Goal: Task Accomplishment & Management: Manage account settings

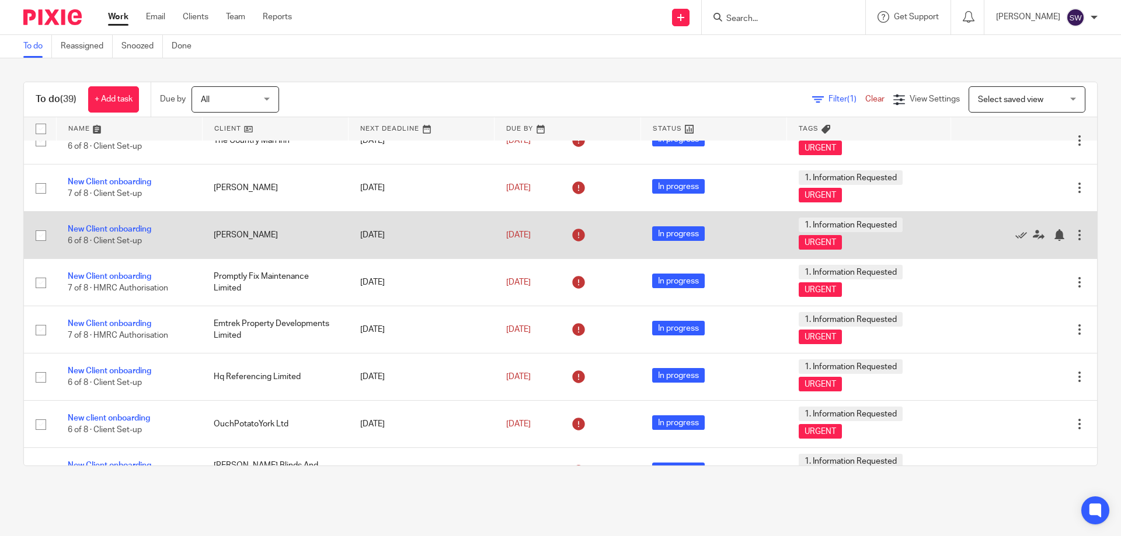
scroll to position [467, 0]
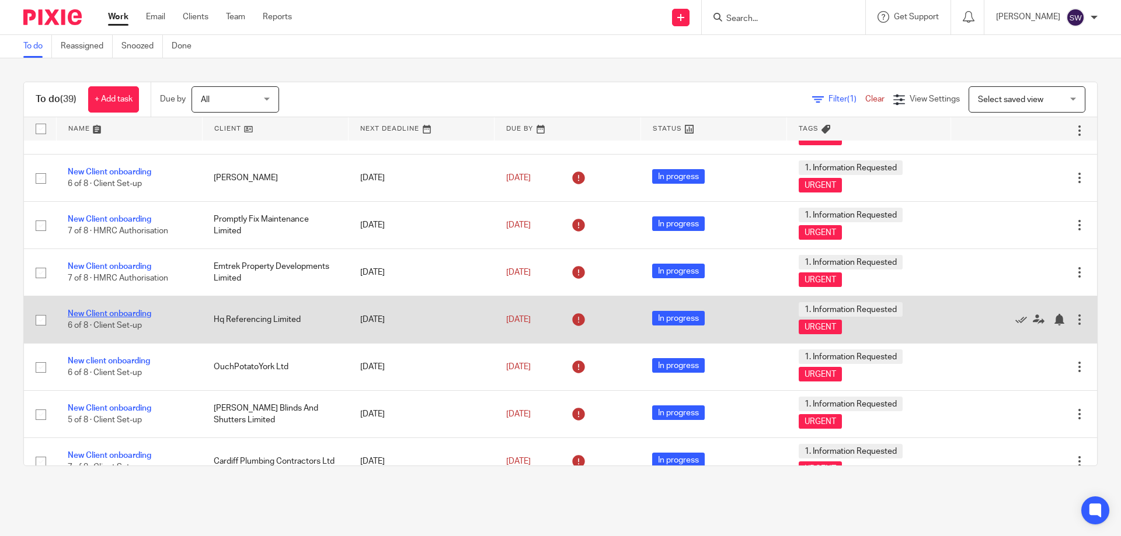
click at [119, 314] on link "New Client onboarding" at bounding box center [109, 314] width 83 height 8
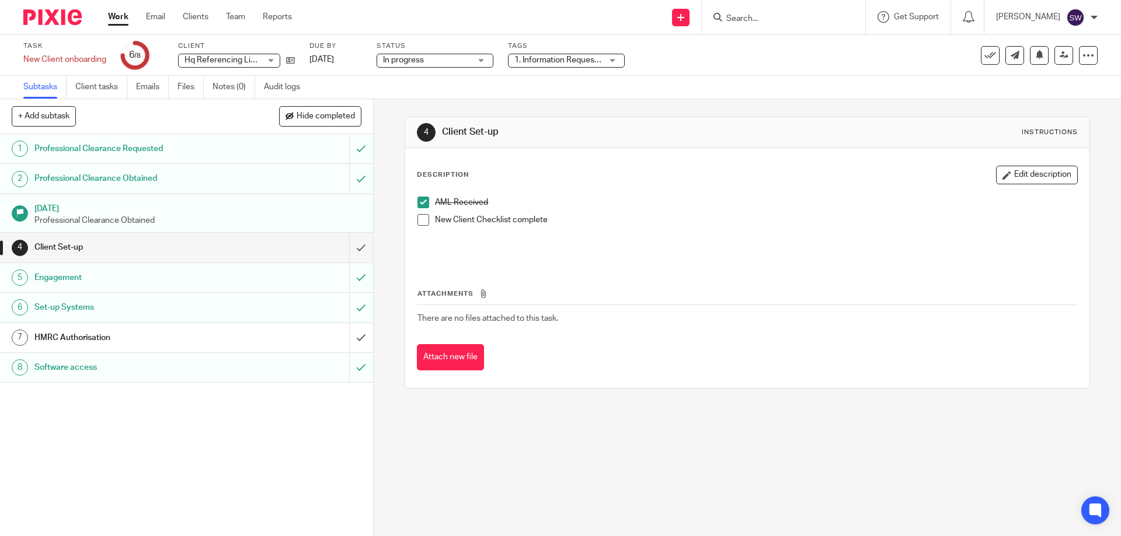
click at [225, 337] on h1 "HMRC Authorisation" at bounding box center [135, 338] width 202 height 18
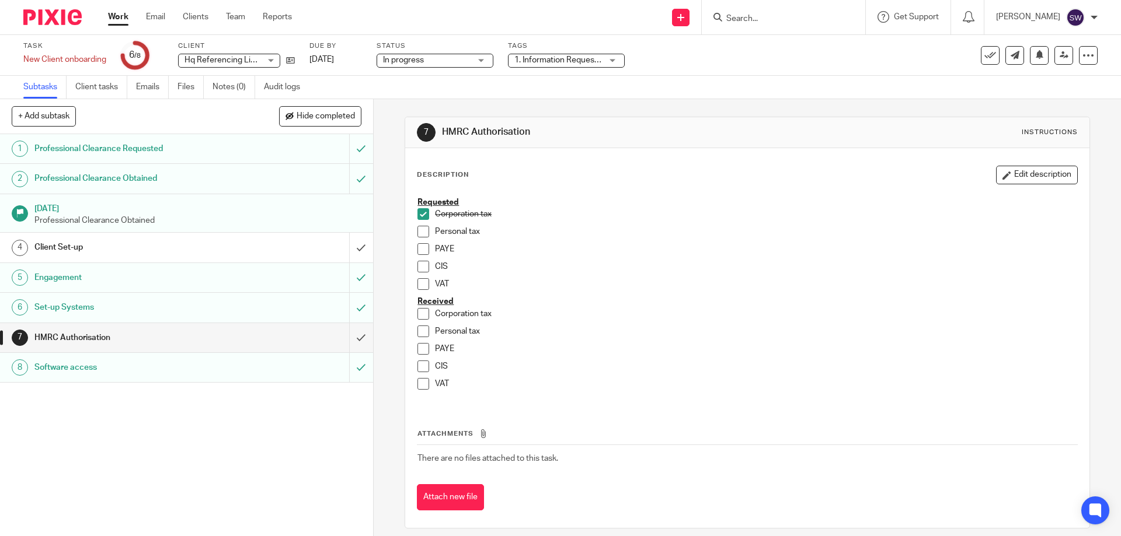
click at [116, 18] on link "Work" at bounding box center [118, 17] width 20 height 12
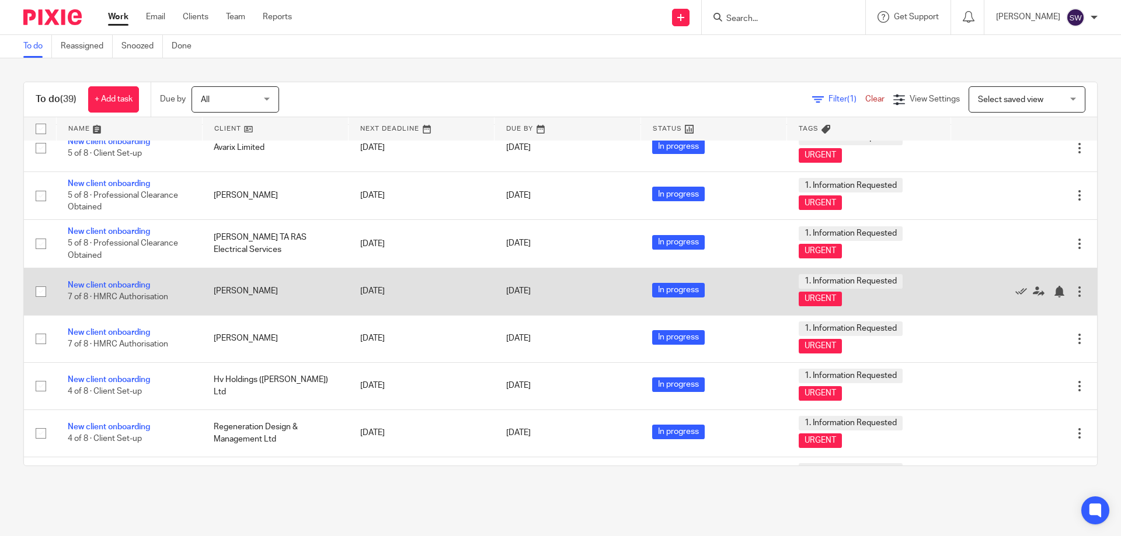
scroll to position [1527, 0]
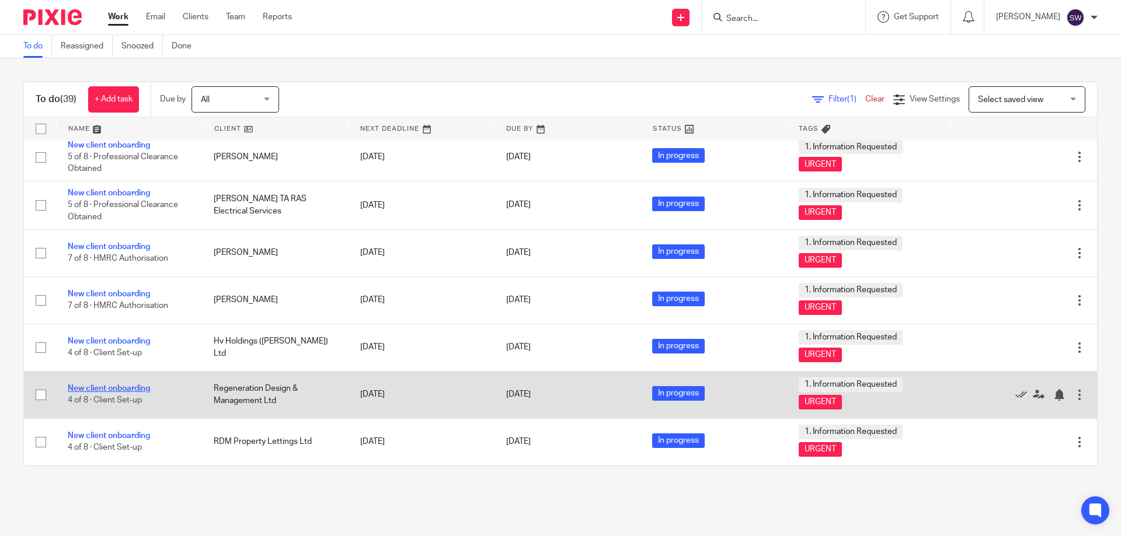
click at [135, 385] on link "New client onboarding" at bounding box center [109, 389] width 82 height 8
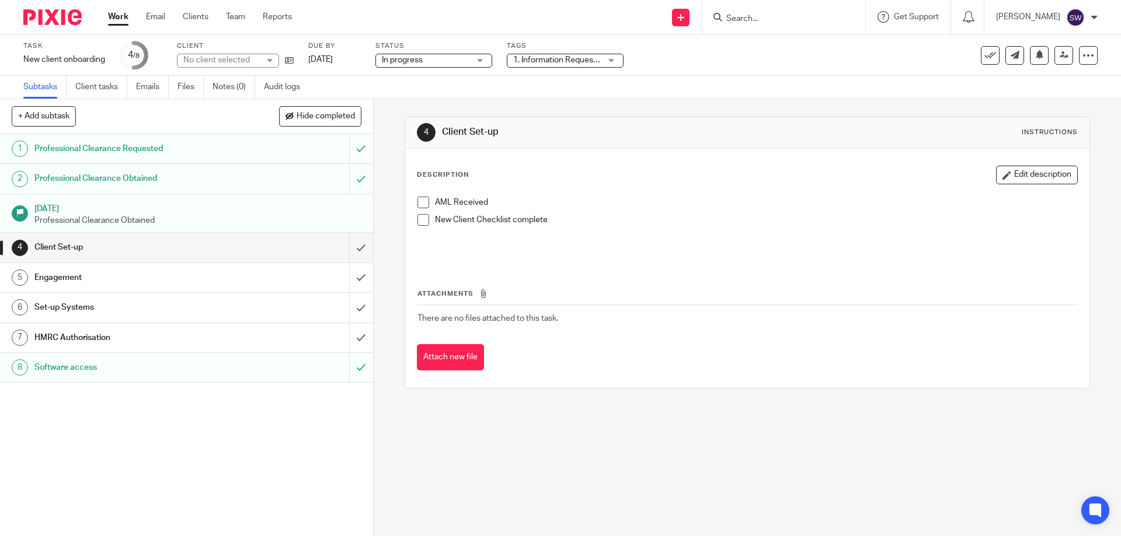
click at [116, 337] on h1 "HMRC Authorisation" at bounding box center [135, 338] width 202 height 18
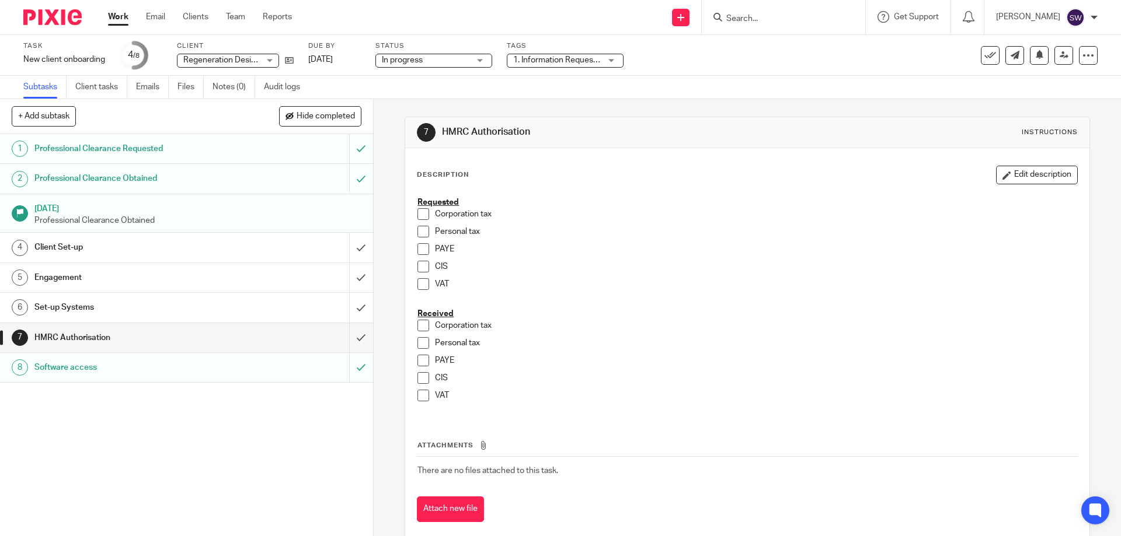
drag, startPoint x: 423, startPoint y: 211, endPoint x: 419, endPoint y: 215, distance: 6.2
click at [422, 212] on span at bounding box center [423, 214] width 12 height 12
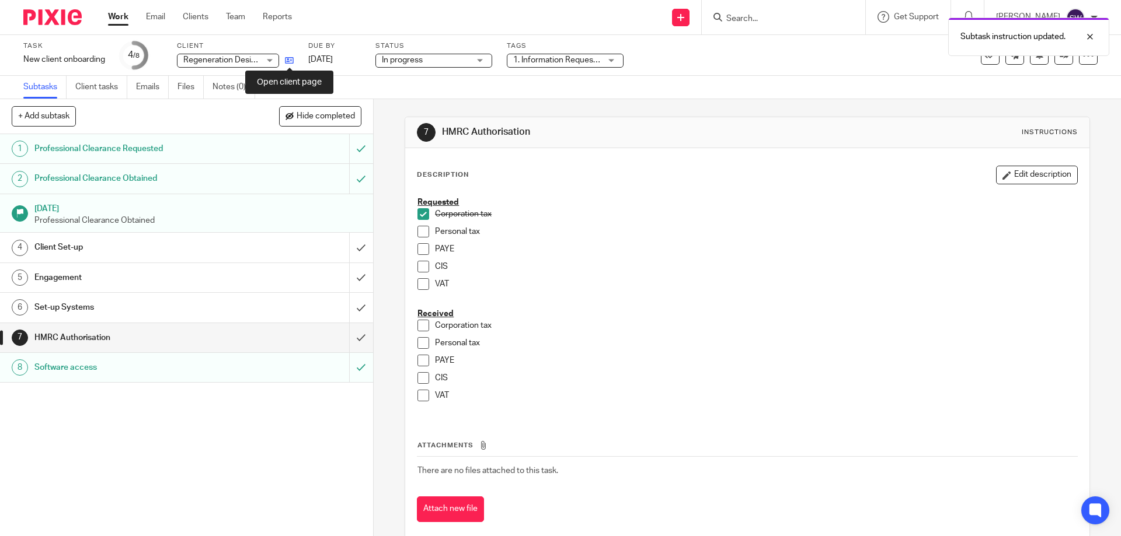
click at [289, 58] on icon at bounding box center [289, 60] width 9 height 9
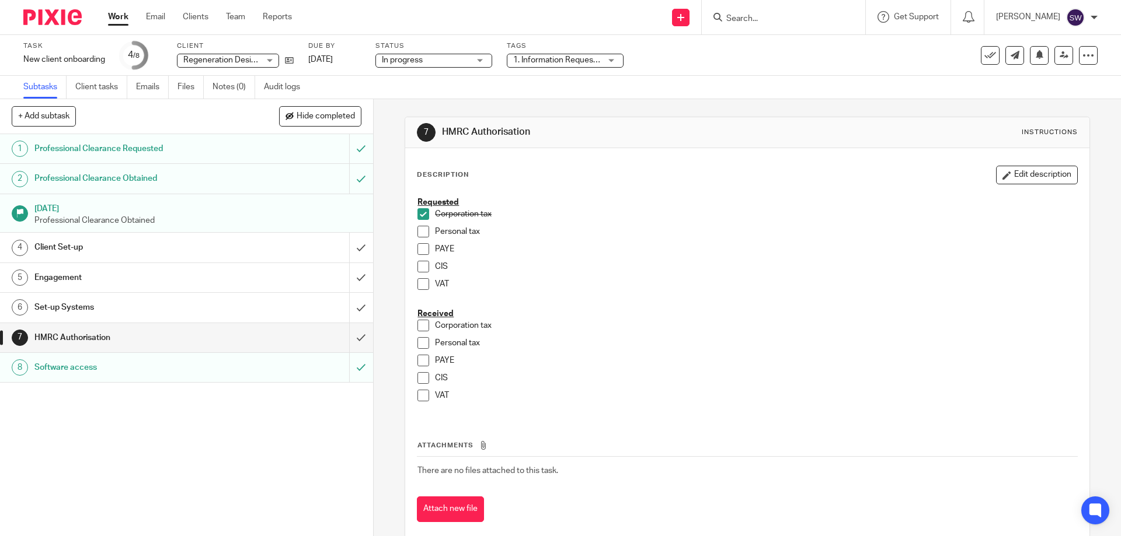
click at [293, 300] on div "Set-up Systems" at bounding box center [185, 308] width 303 height 18
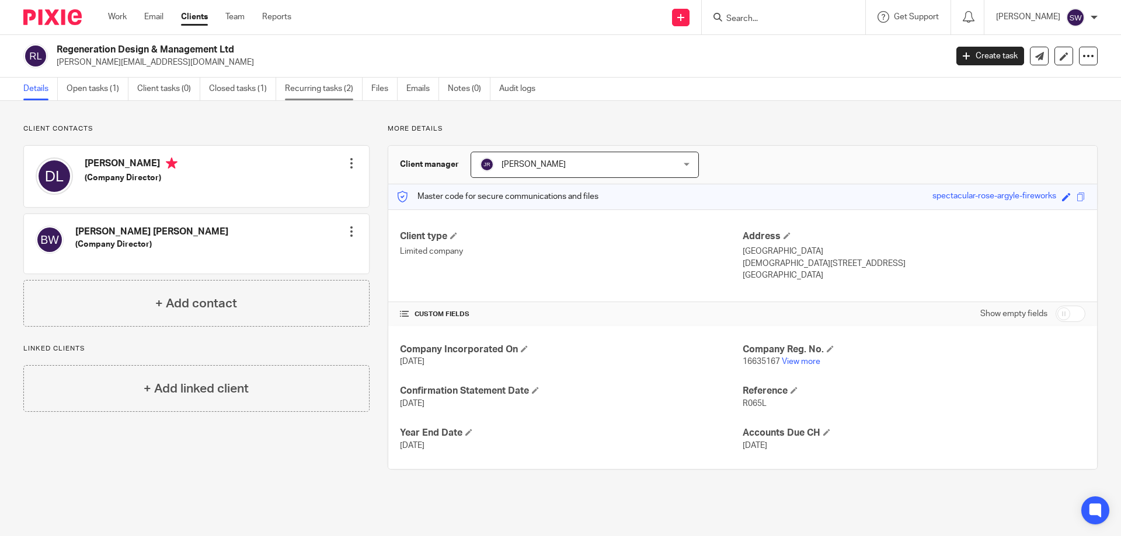
click at [302, 85] on link "Recurring tasks (2)" at bounding box center [324, 89] width 78 height 23
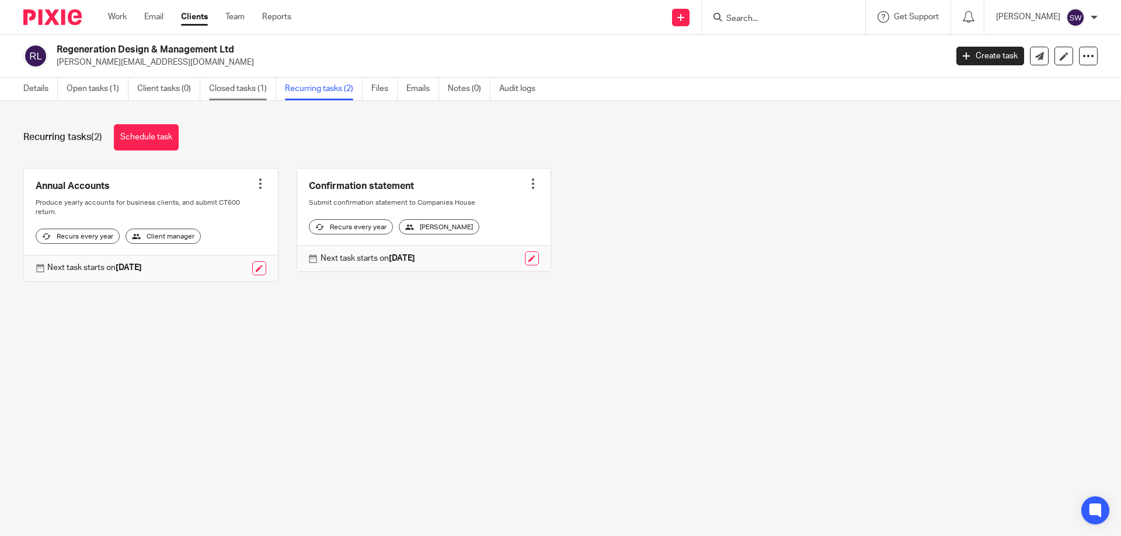
click at [239, 91] on link "Closed tasks (1)" at bounding box center [242, 89] width 67 height 23
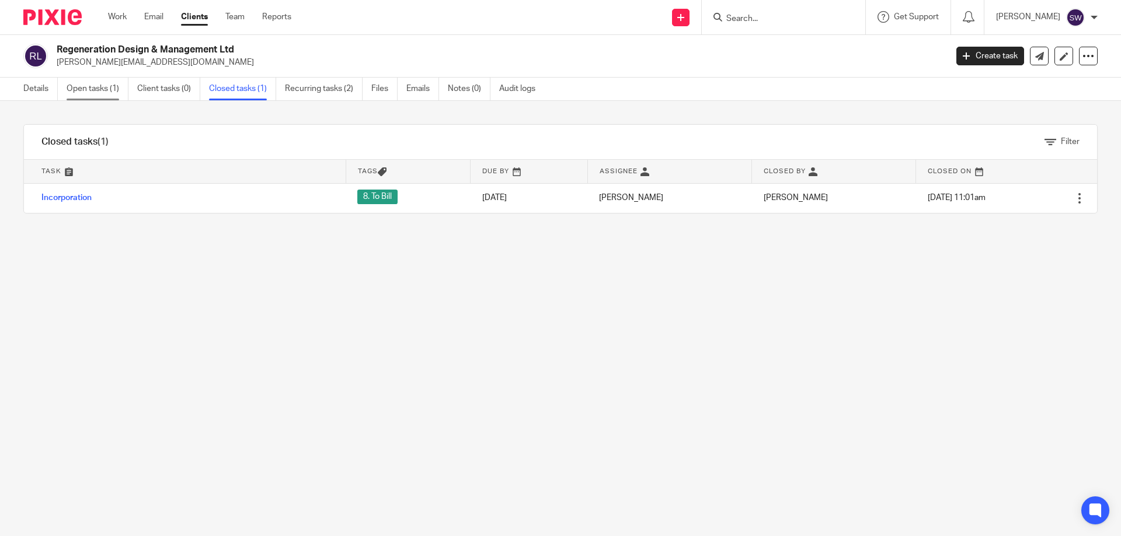
click at [89, 84] on link "Open tasks (1)" at bounding box center [98, 89] width 62 height 23
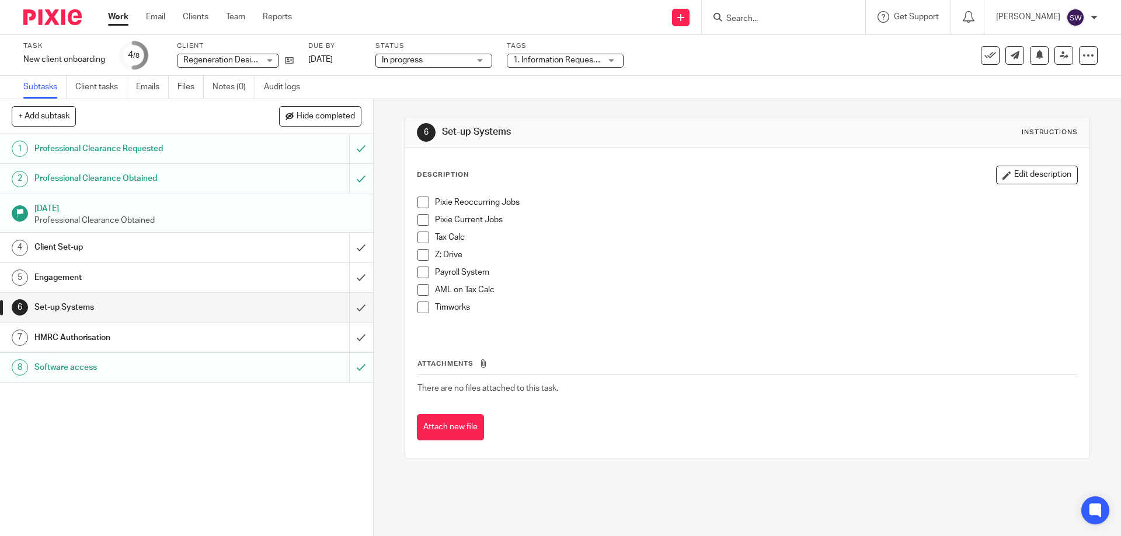
click at [421, 199] on span at bounding box center [423, 203] width 12 height 12
click at [421, 221] on span at bounding box center [423, 220] width 12 height 12
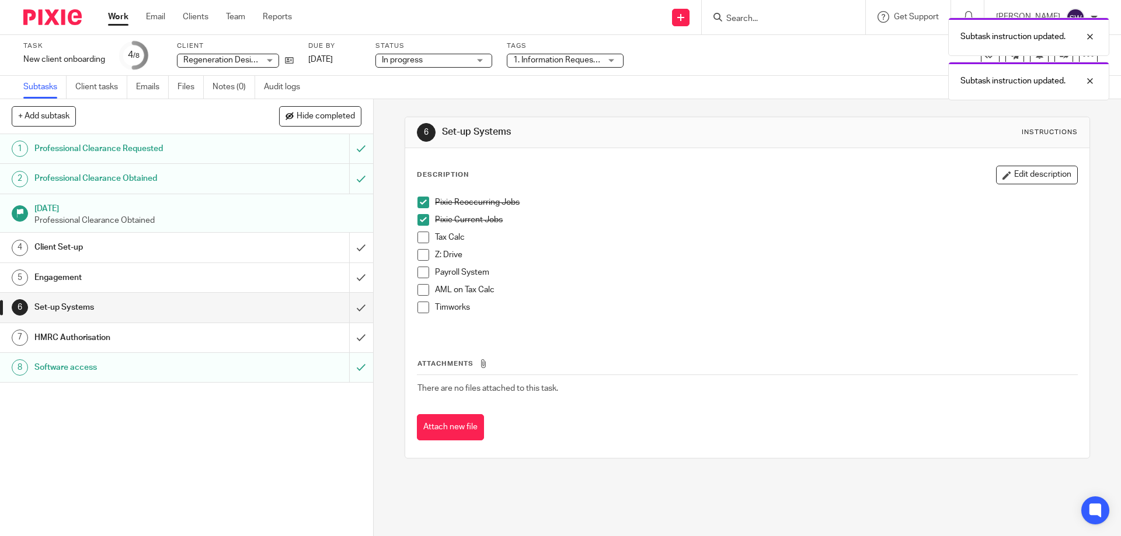
click at [418, 240] on span at bounding box center [423, 238] width 12 height 12
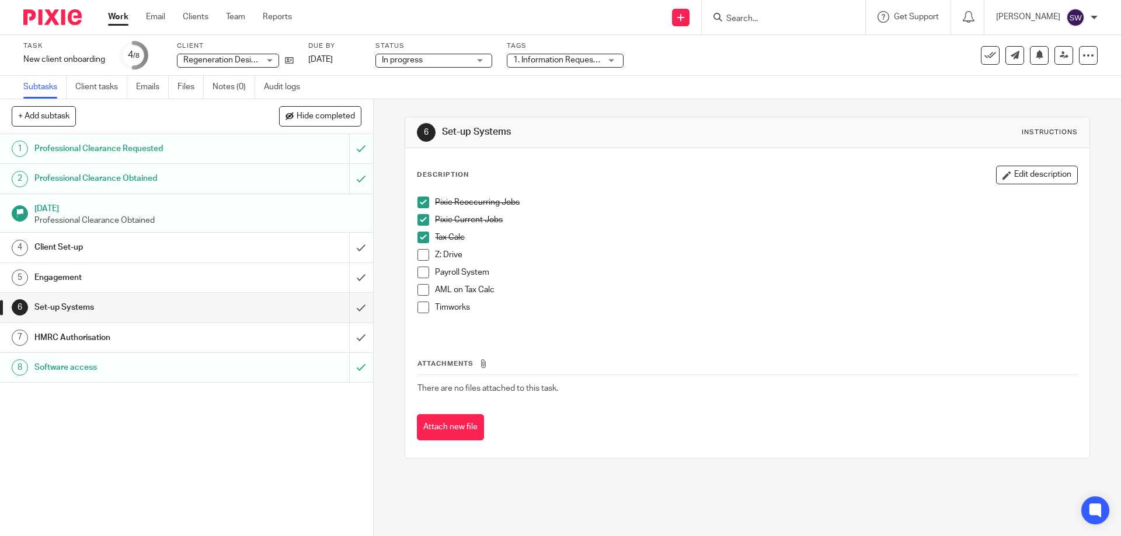
click at [417, 255] on span at bounding box center [423, 255] width 12 height 12
click at [288, 59] on icon at bounding box center [289, 60] width 9 height 9
click at [121, 16] on link "Work" at bounding box center [118, 17] width 20 height 12
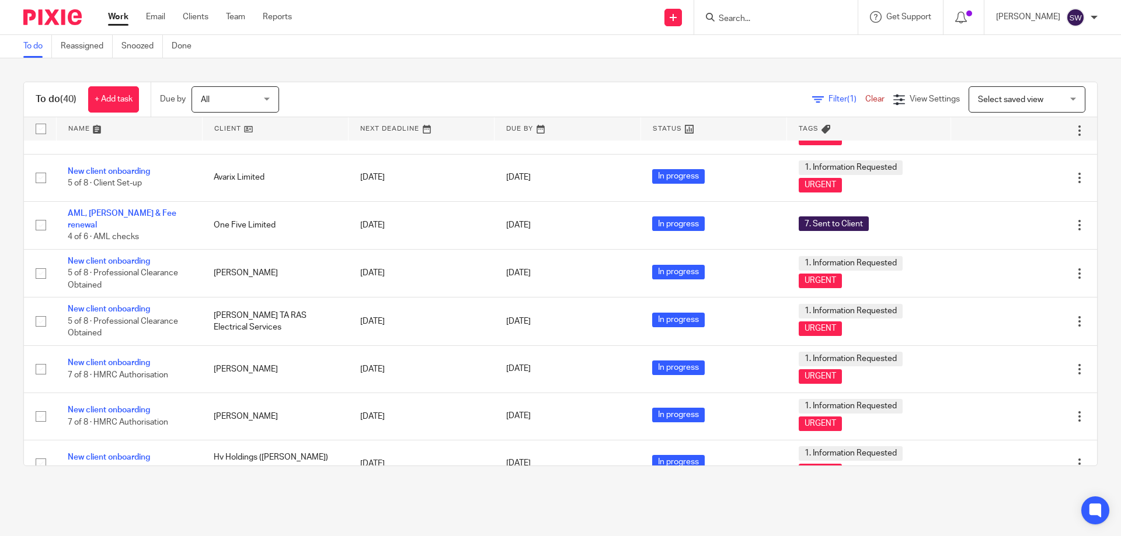
scroll to position [1459, 0]
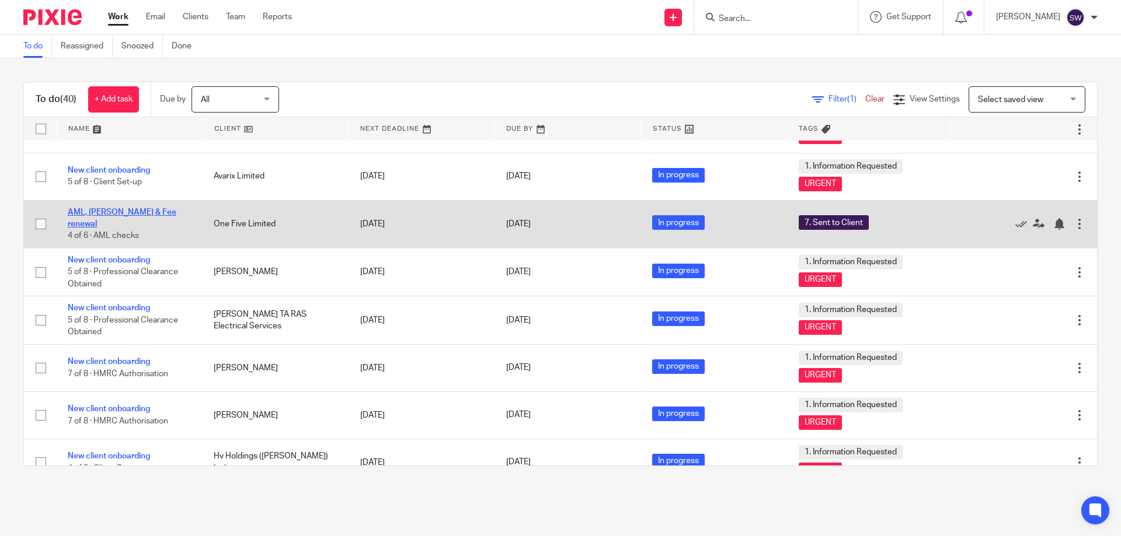
click at [103, 214] on link "AML, [PERSON_NAME] & Fee renewal" at bounding box center [122, 218] width 109 height 20
